Goal: Communication & Community: Answer question/provide support

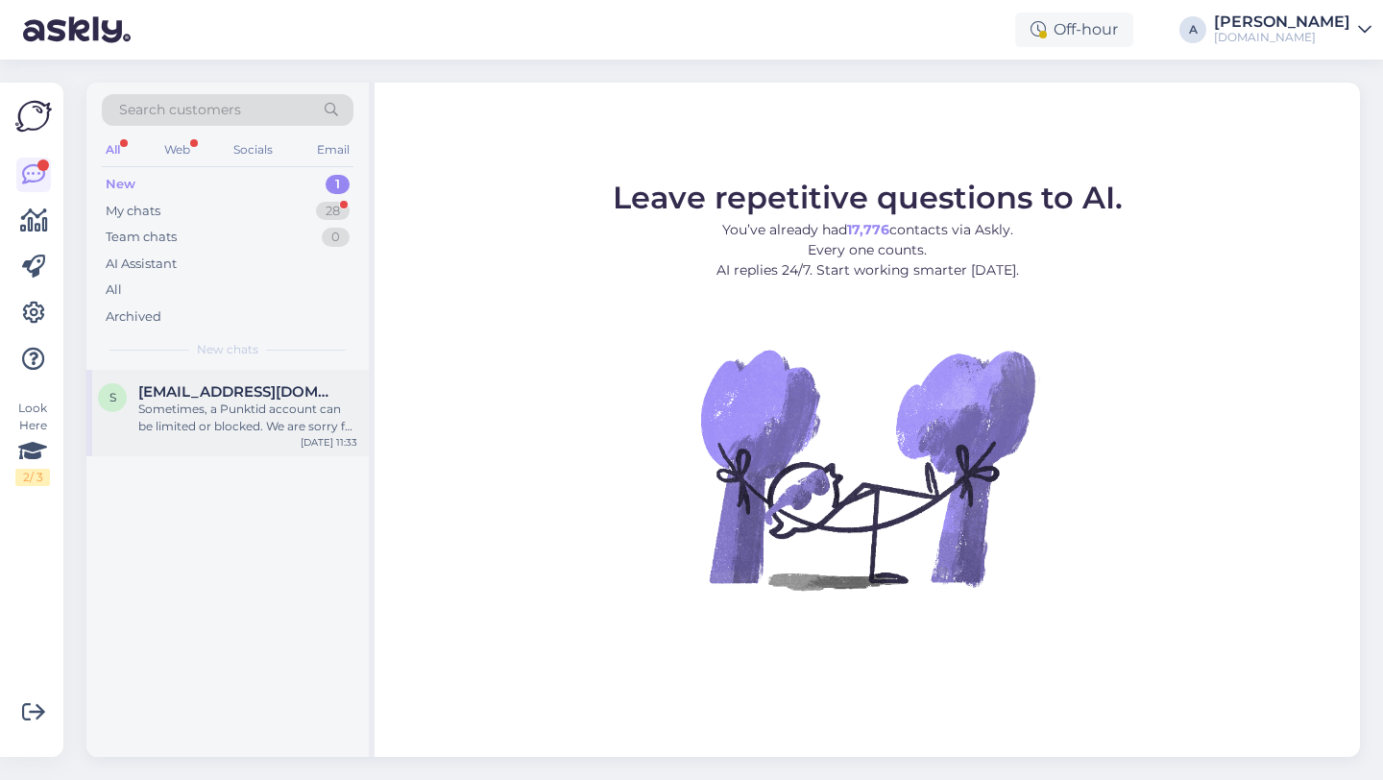
click at [224, 411] on div "Sometimes, a Punktid account can be limited or blocked. We are sorry for any tr…" at bounding box center [247, 418] width 219 height 35
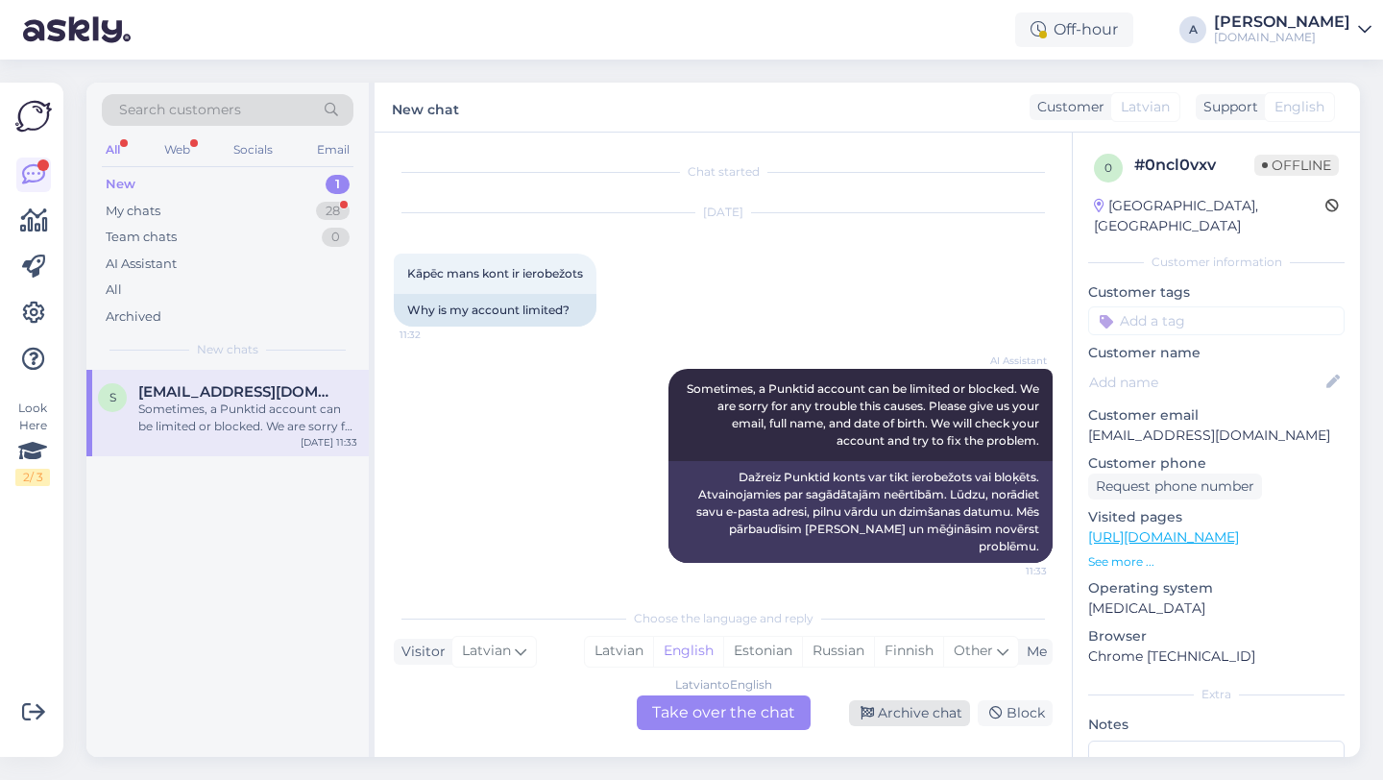
click at [946, 709] on div "Archive chat" at bounding box center [909, 713] width 121 height 26
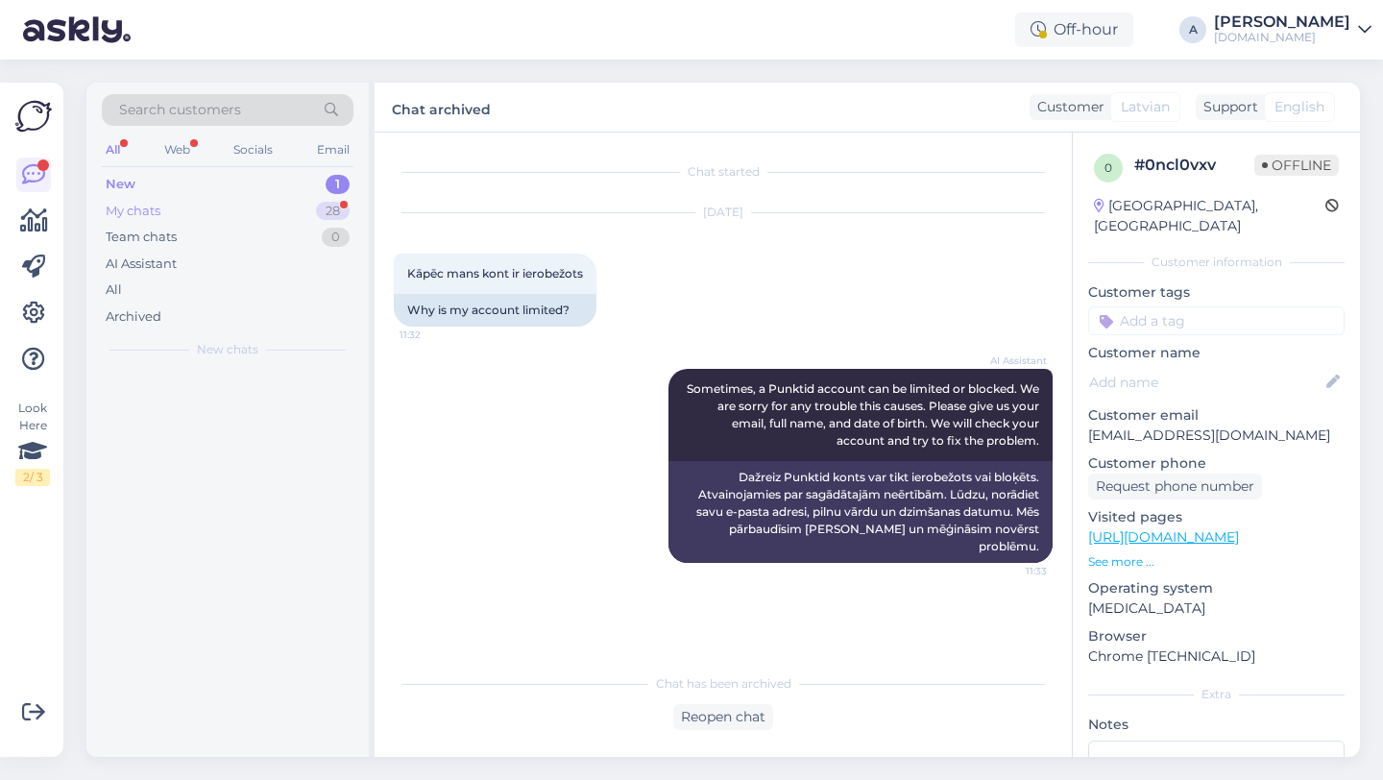
click at [310, 217] on div "My chats 28" at bounding box center [228, 211] width 252 height 27
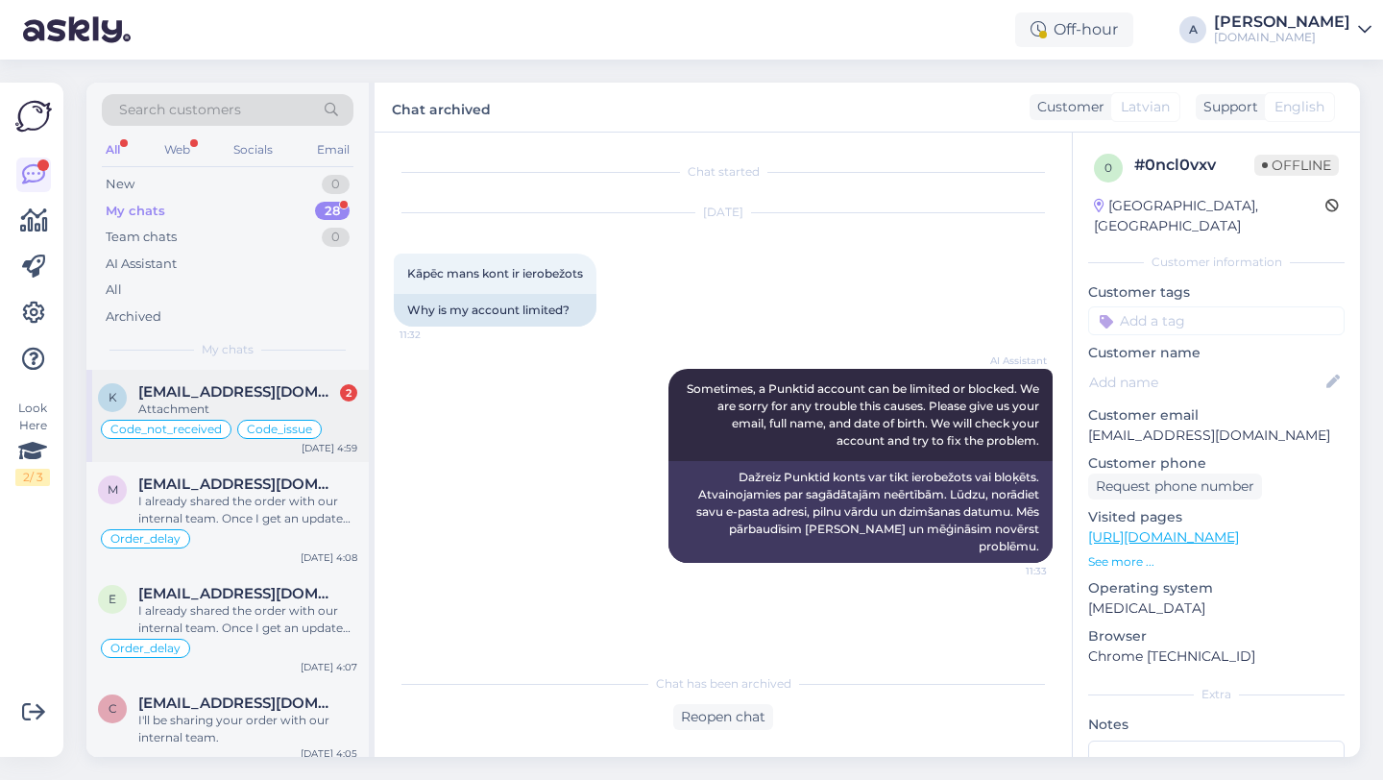
click at [271, 383] on span "kallekenk1@outlook.com" at bounding box center [238, 391] width 200 height 17
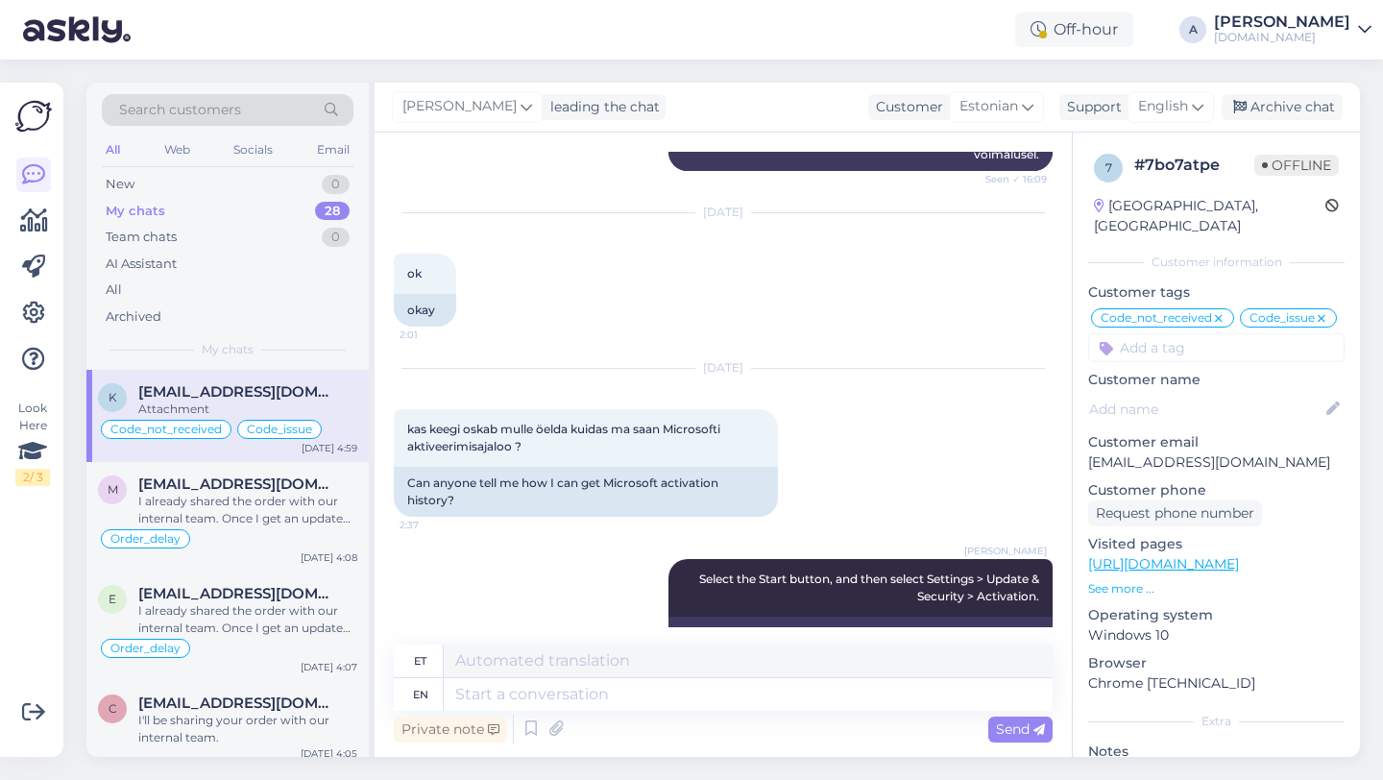
scroll to position [4066, 0]
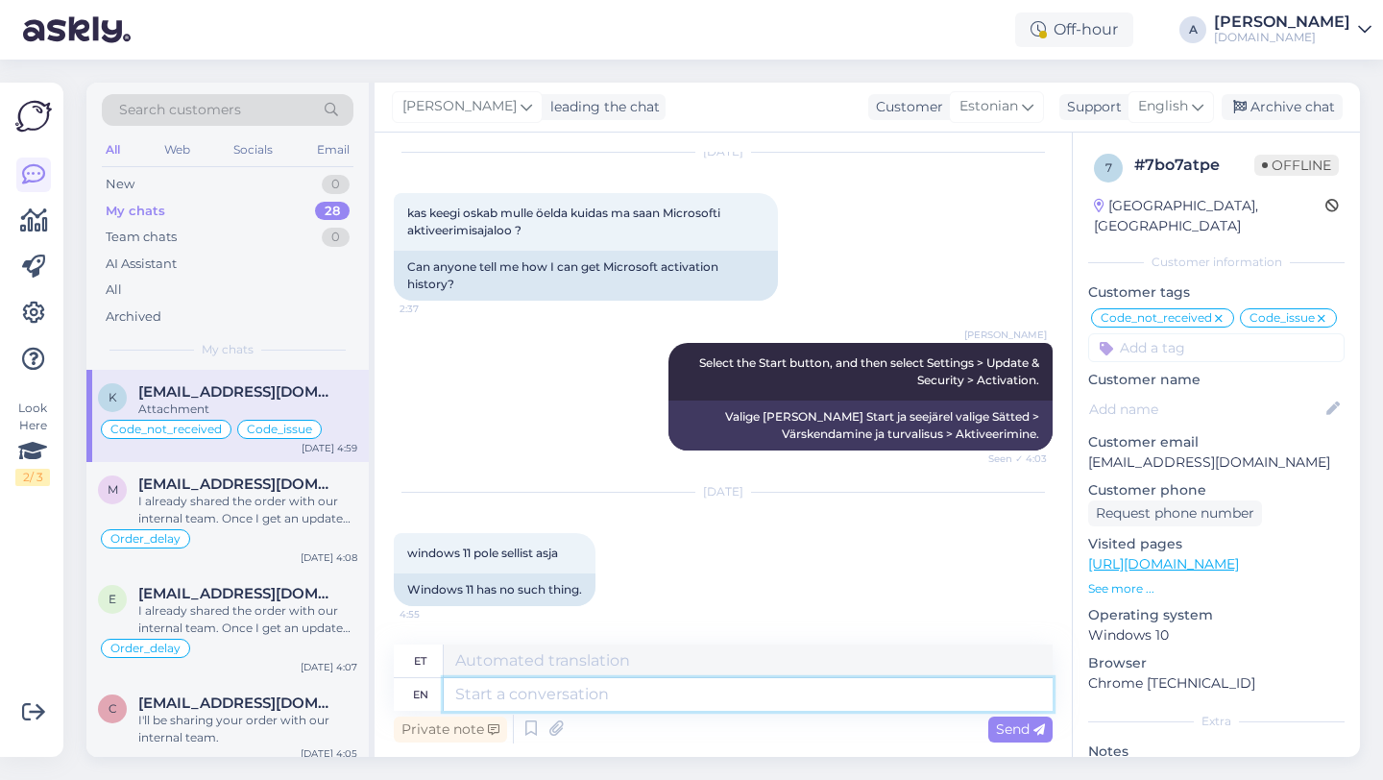
click at [543, 698] on textarea at bounding box center [748, 694] width 609 height 33
type textarea "Please goo"
type textarea "Palun"
type textarea "Please google the"
type textarea "Palun guugelda"
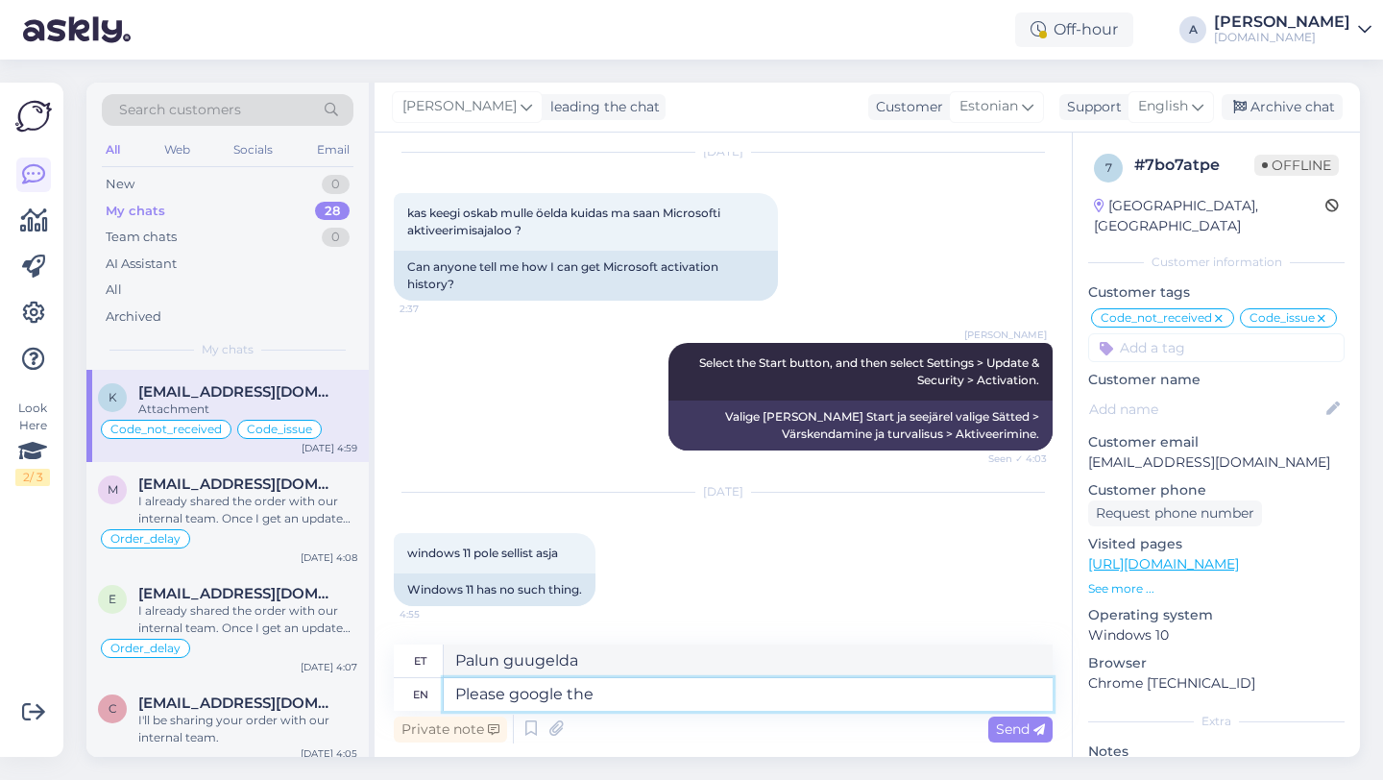
type textarea "Please google the"
type textarea "Palun guugelda seda"
type textarea "Please google the Windowsa"
type textarea "Palun guugelda Window'd"
type textarea "Please google the Windows"
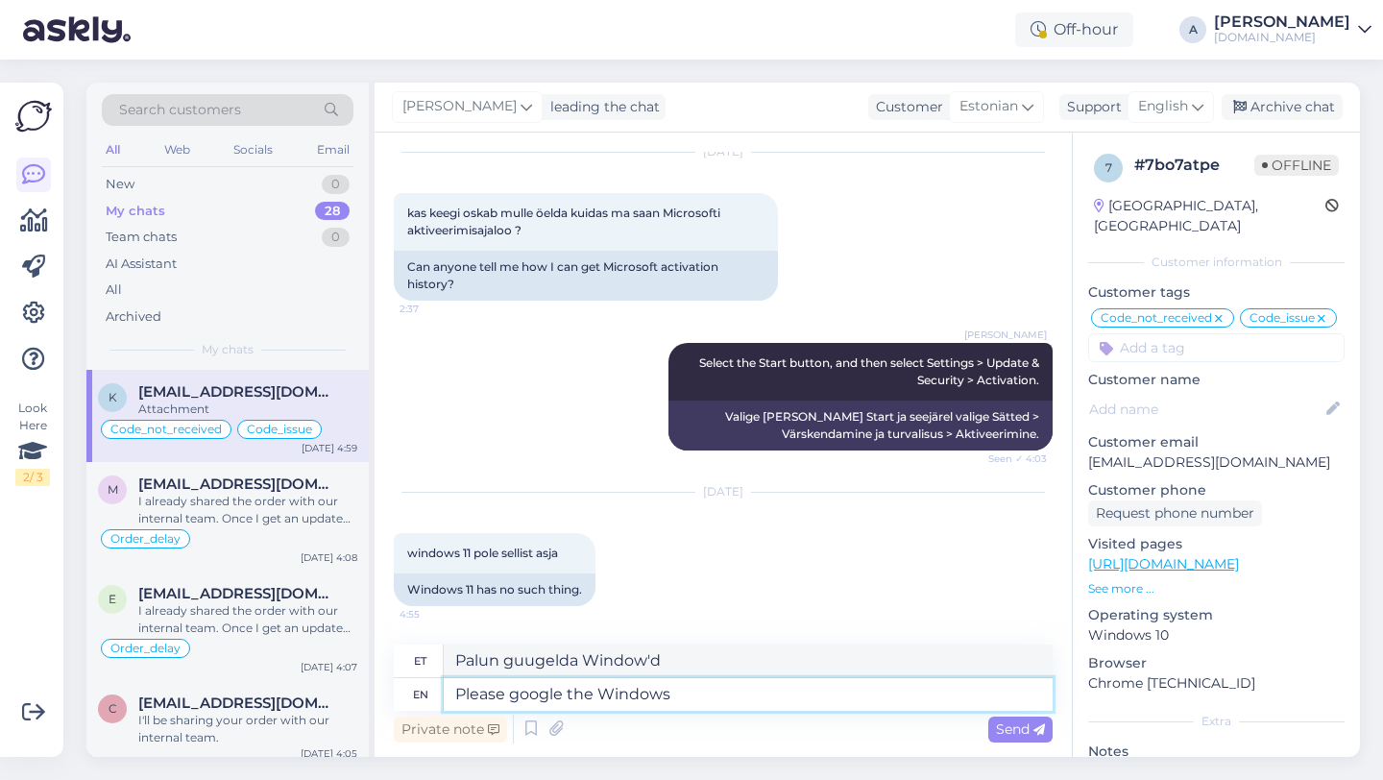
type textarea "Palun guugelda Windowsi"
type textarea "Please google the Windows version the"
type textarea "Palun otsi Google'ist Windowsi versiooni."
type textarea "Please google the Windows version the yo"
type textarea "Palun otsi Google'ist Windowsi versiooni"
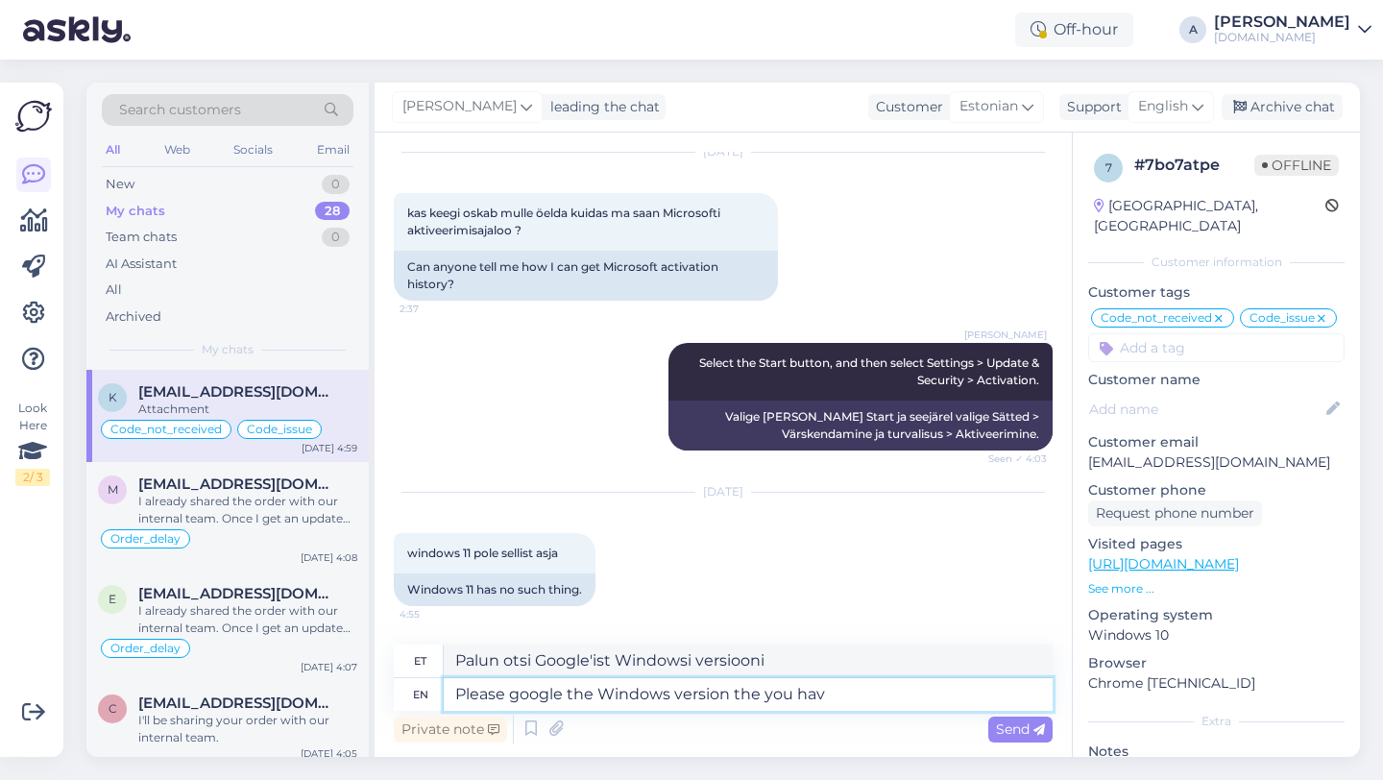
type textarea "Please google the Windows version the you have"
type textarea "Palun otsi Google'ist oma Windowsi versiooni"
type textarea "Please google the Windows version the you have to"
type textarea "Palun guugelda oma Windowsi versiooni."
type textarea "Please google the Windows version the you have to get"
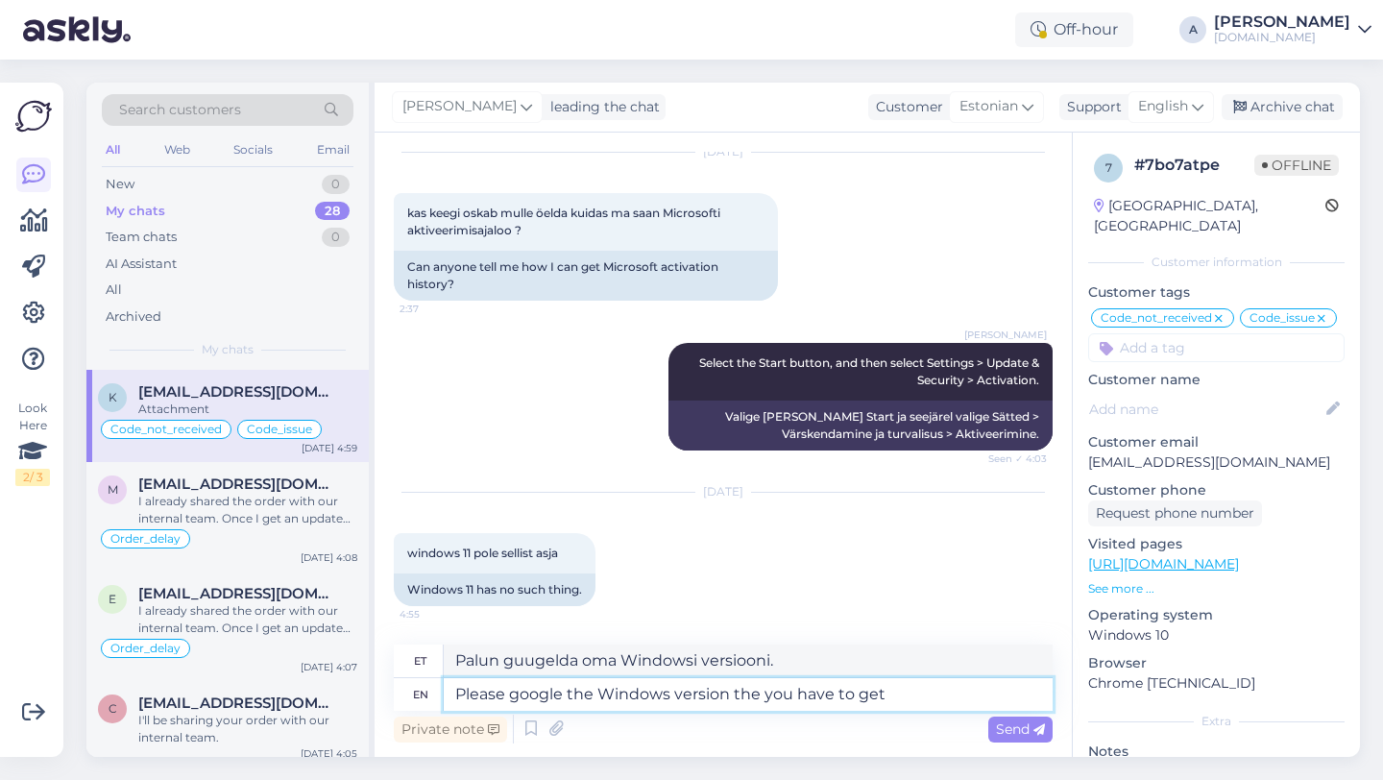
type textarea "Palun otsi Google'ist vajalikku Windowsi versiooni."
type textarea "Please google the Windows version the you have to get the"
type textarea "Palun otsi Google'ist Windowsi versiooni, mille sa pead hankima."
type textarea "Please google the Windows version the you have to get the e"
type textarea "Palun otsi Google'ist Windowsi versioon, mille sa selle alla laadima pead."
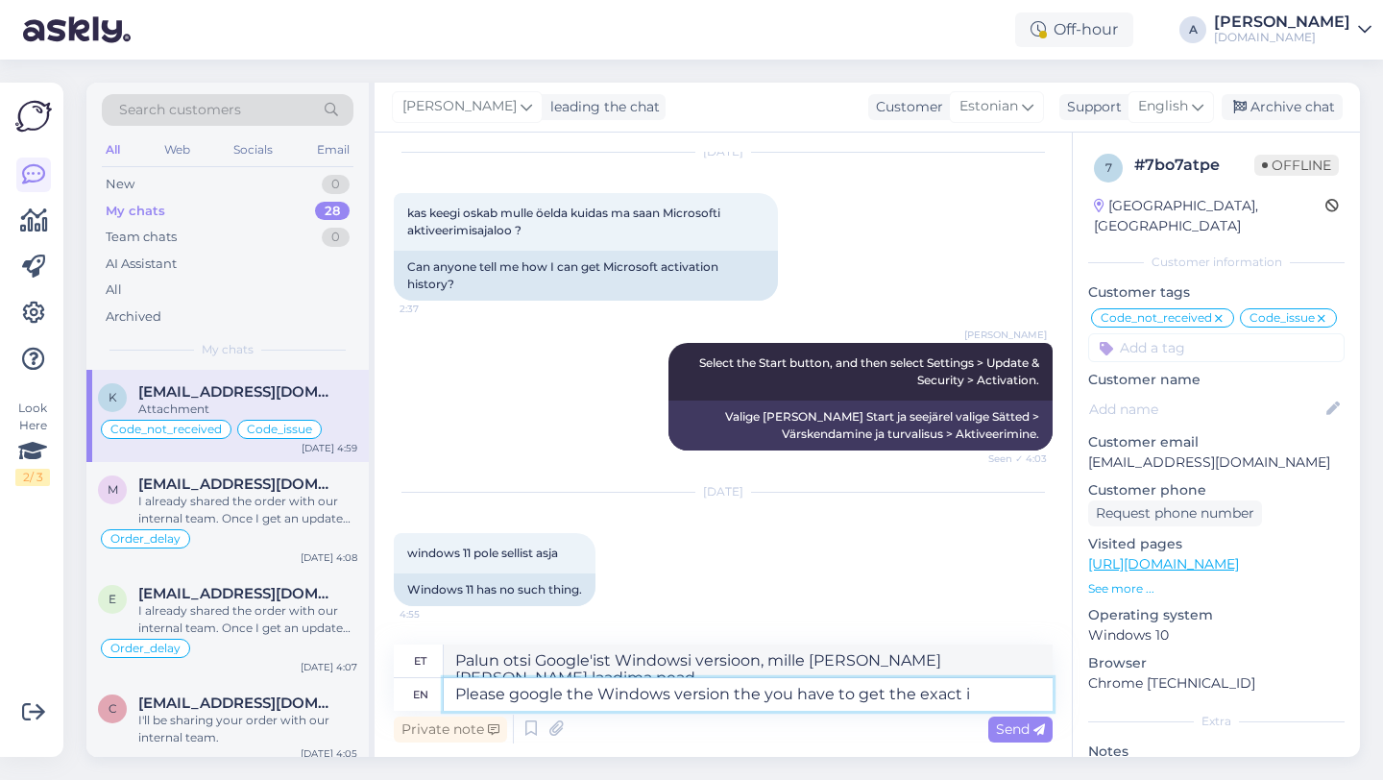
type textarea "Please google the Windows version the you have to get the exact in"
type textarea "Täpse Windowsi versiooni leidmiseks palun guugelda seda."
type textarea "Please google the Windows version the you have to get the exact instu"
type textarea "Täpse info saamiseks palun guugelda Windowsi versiooni, mida vajad."
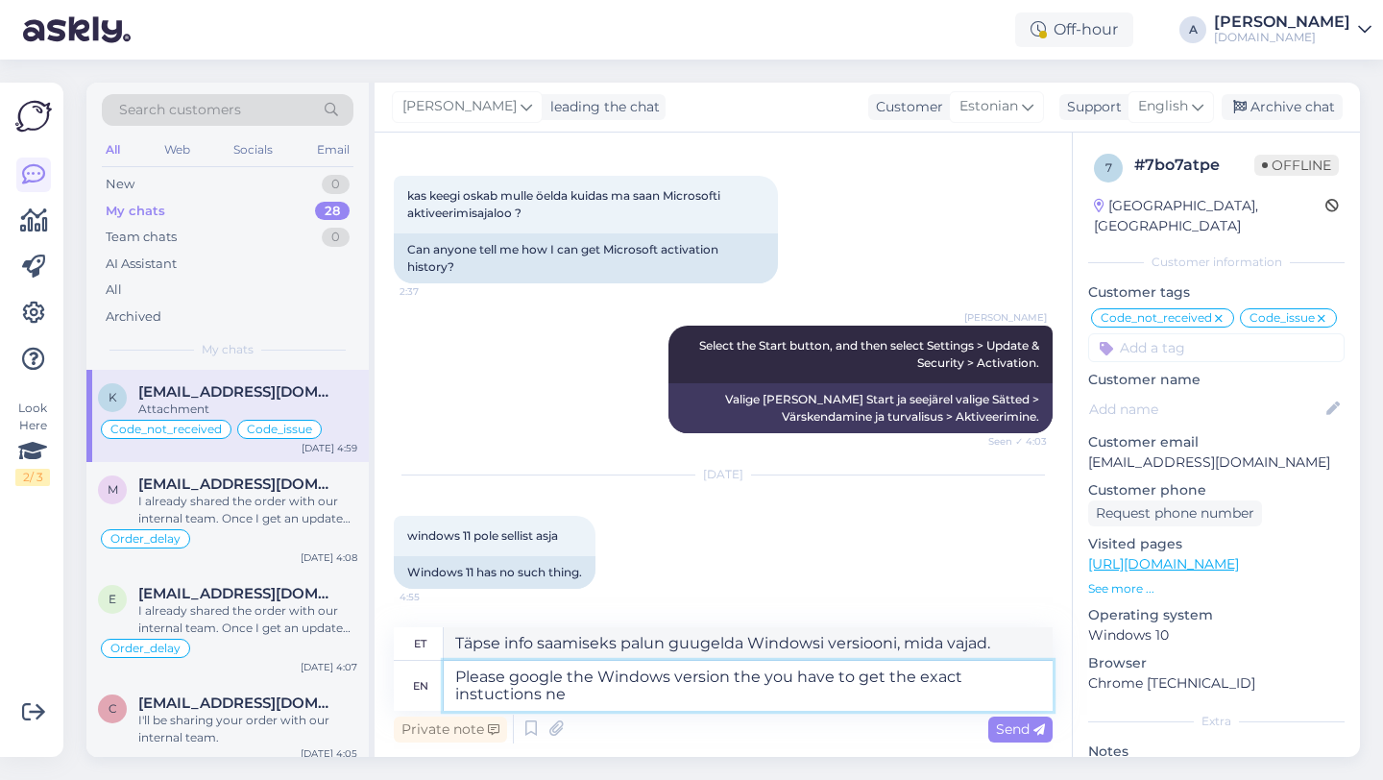
type textarea "Please google the Windows version the you have to get the exact instuctions nee"
type textarea "Täpsemate juhiste saamiseks otsi Google'ist vajalikku Windowsi versiooni."
type textarea "Please google the Windows version the you have to get the exact instuctions nee…"
type textarea "Täpsete juhiste saamiseks otsi Google'ist vajalikku Windowsi versiooni."
type textarea "Please google the Windows version the you have to get the exact instructions ne…"
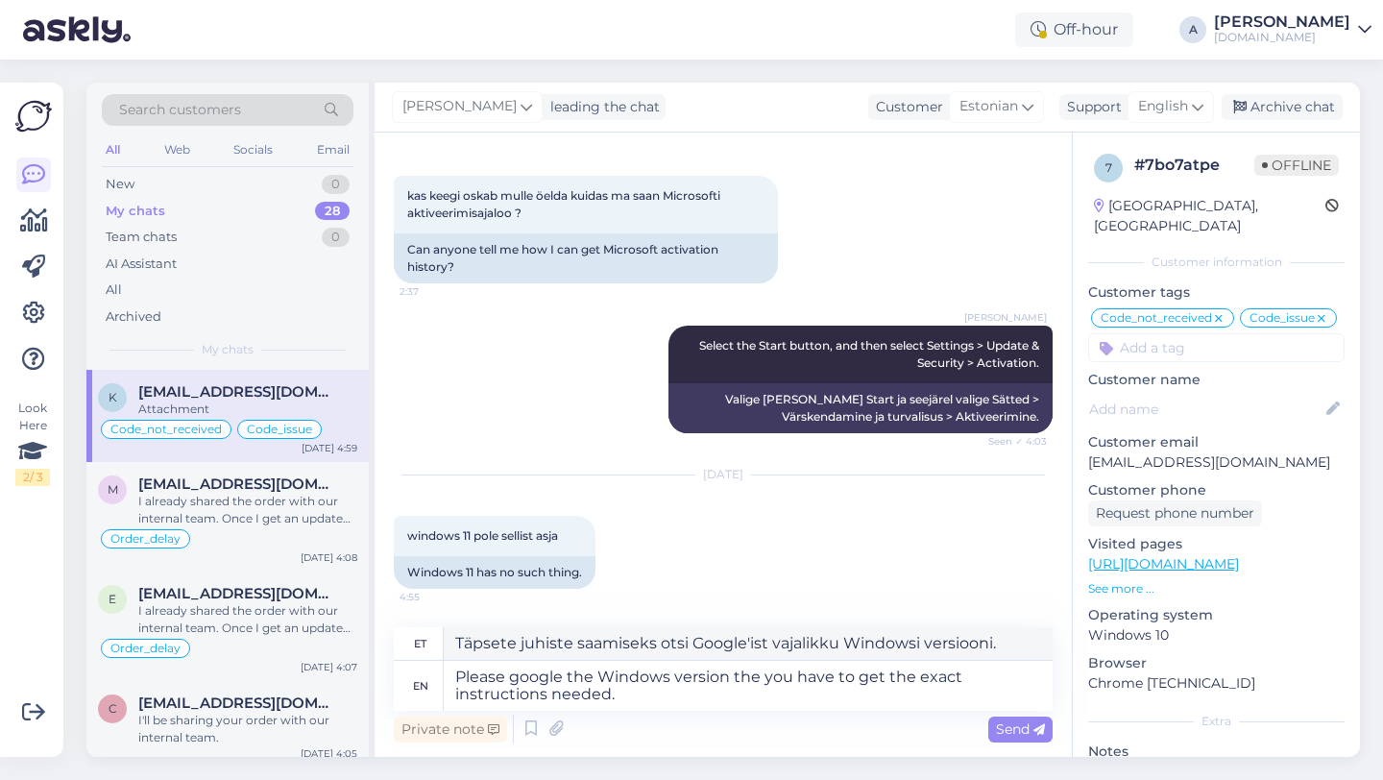
click at [1016, 742] on div "Private note Send" at bounding box center [723, 729] width 659 height 36
click at [1017, 730] on span "Send" at bounding box center [1020, 728] width 49 height 17
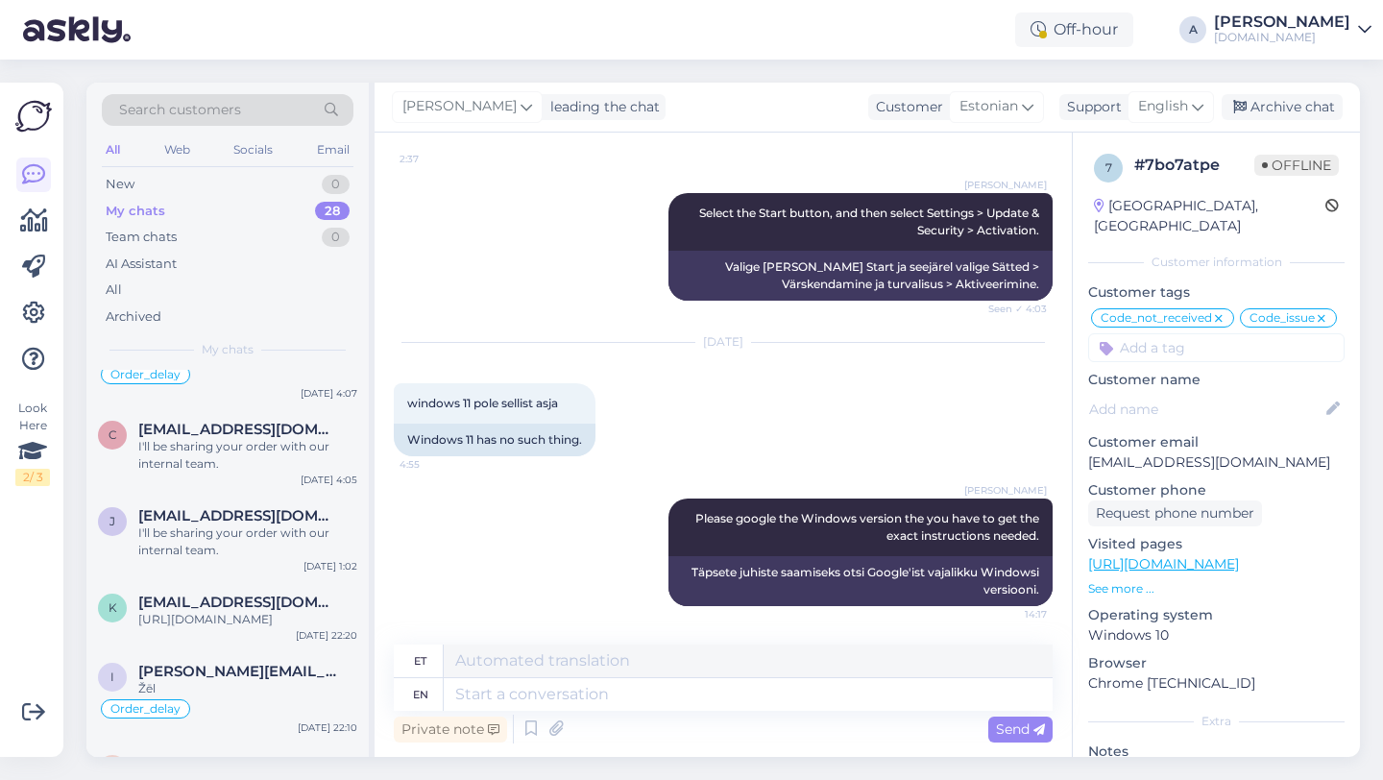
scroll to position [0, 0]
